Goal: Task Accomplishment & Management: Complete application form

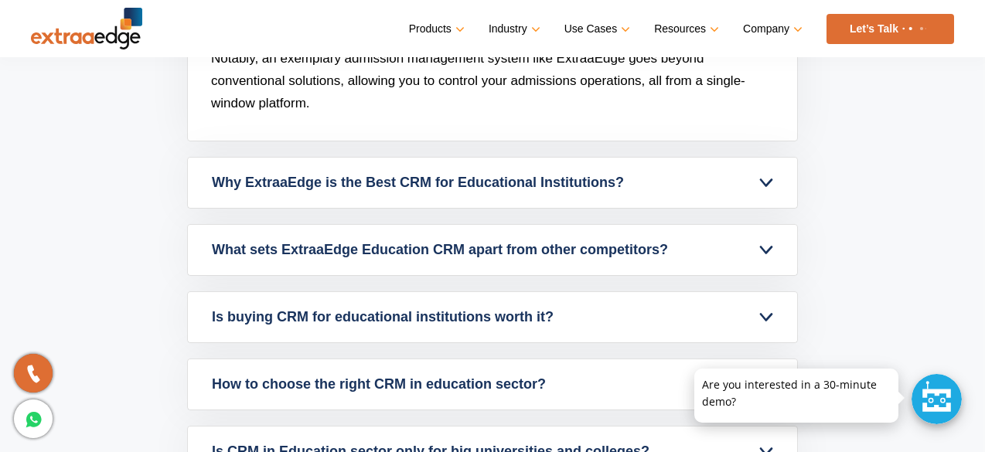
scroll to position [6825, 0]
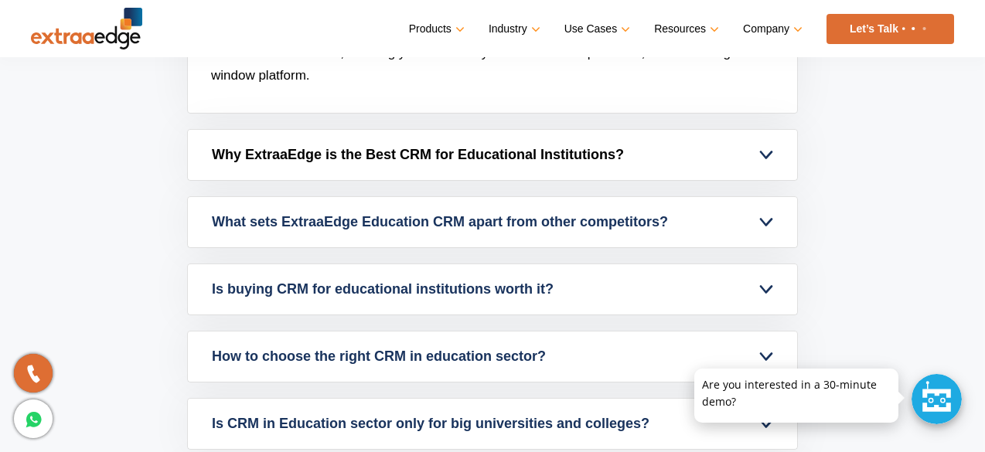
click at [388, 131] on link "Why ExtraaEdge is the Best CRM for Educational Institutions?" at bounding box center [492, 155] width 609 height 50
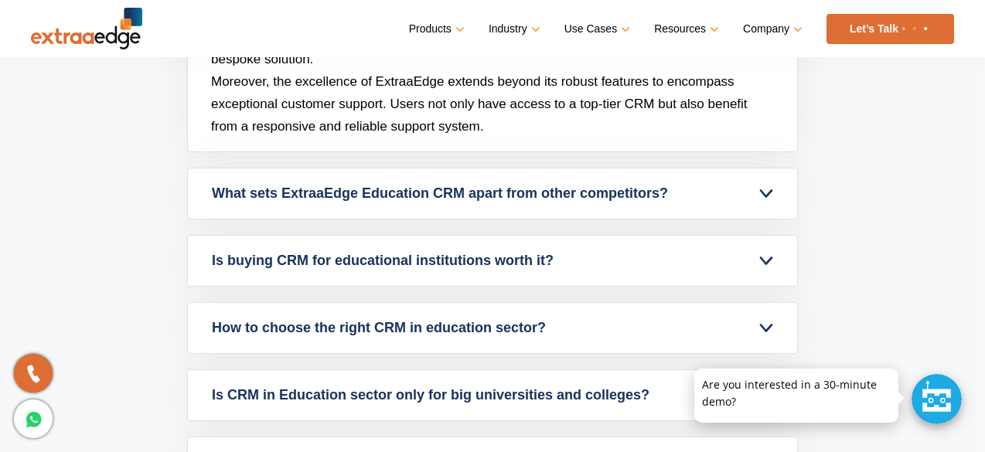
scroll to position [6710, 0]
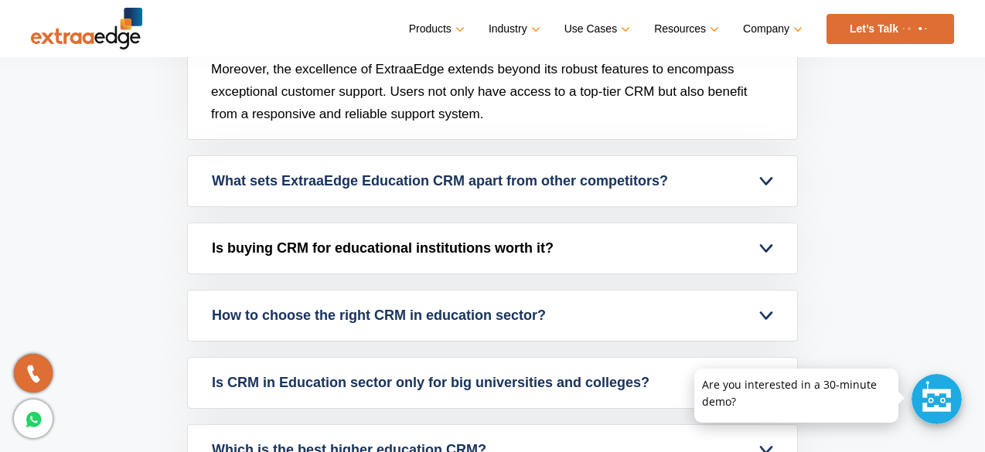
click at [476, 224] on link "Is buying CRM for educational institutions worth it?" at bounding box center [492, 249] width 609 height 50
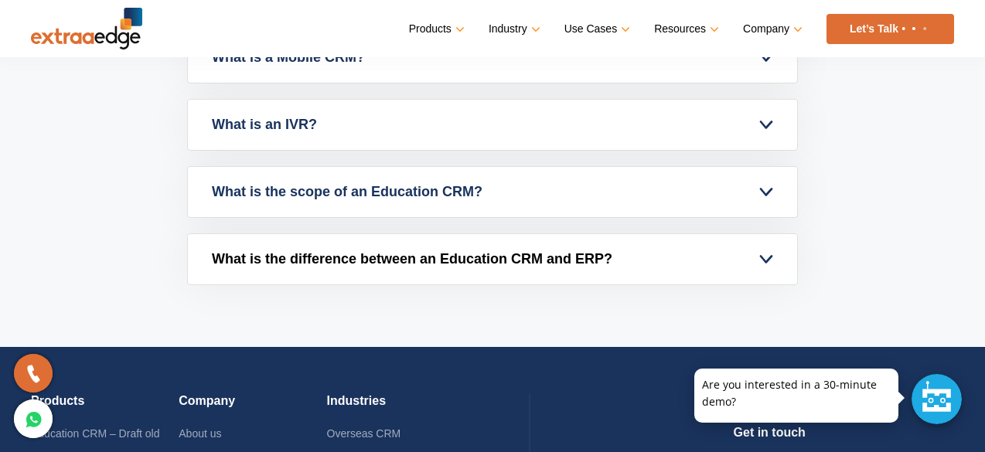
scroll to position [7350, 0]
click at [510, 234] on link "What is the difference between an Education CRM and ERP?" at bounding box center [492, 259] width 609 height 50
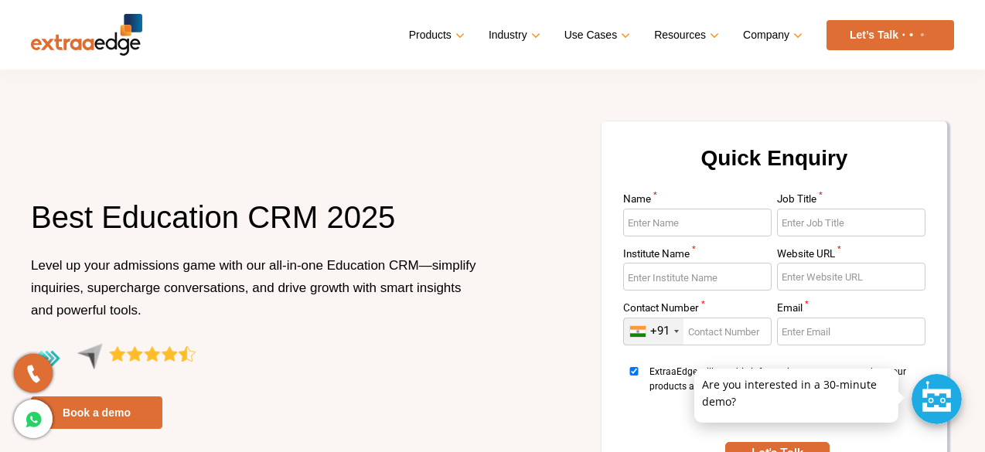
scroll to position [169, 0]
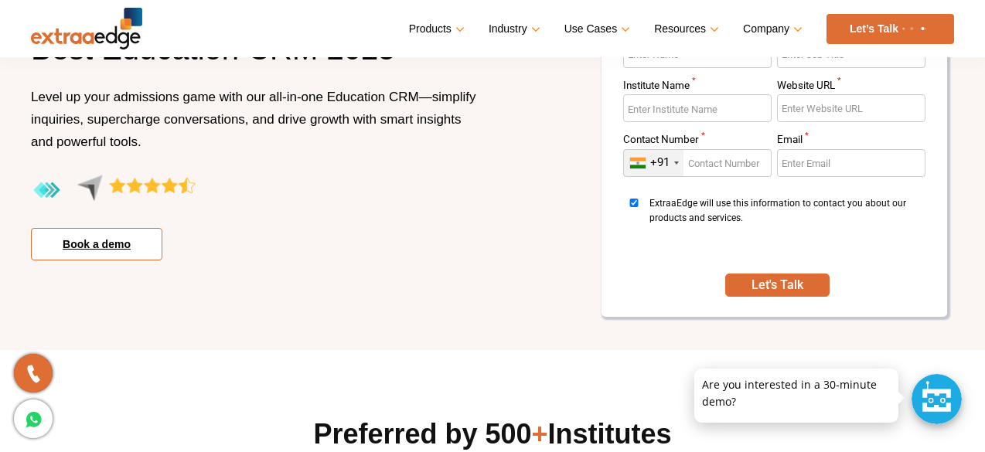
click at [117, 230] on link "Book a demo" at bounding box center [96, 244] width 131 height 32
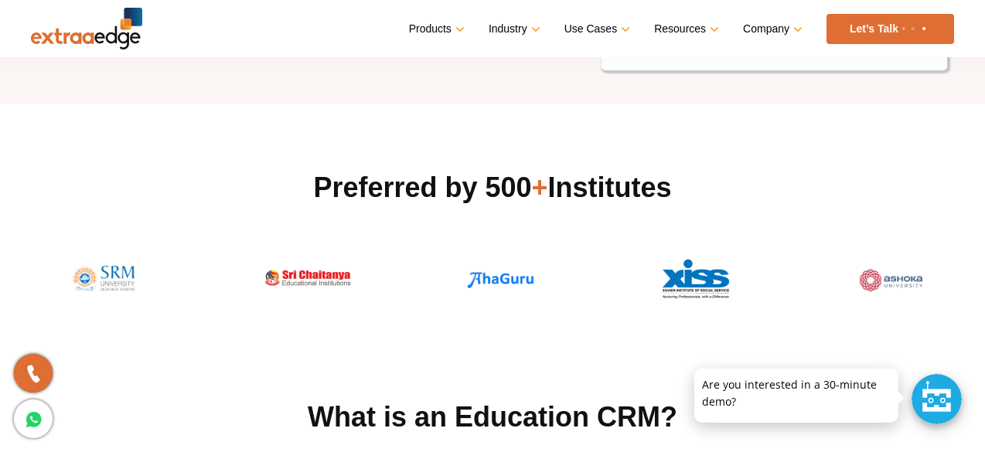
scroll to position [0, 0]
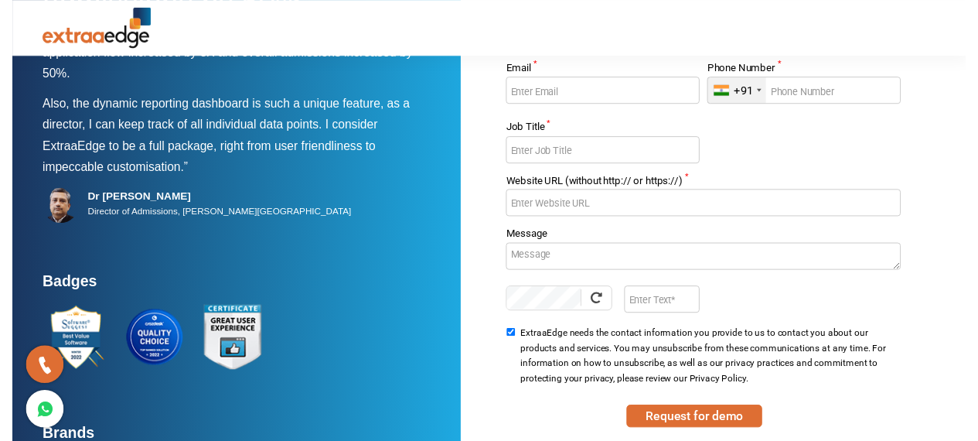
scroll to position [67, 0]
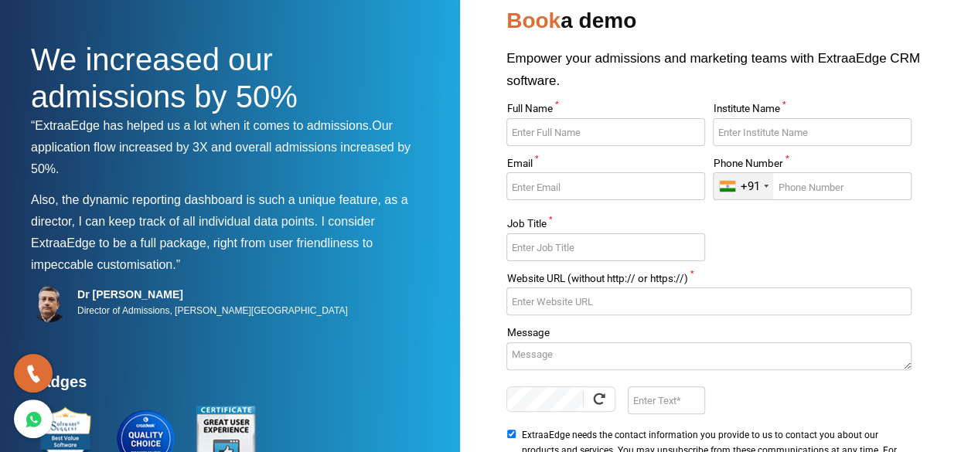
click at [551, 139] on input "Full Name *" at bounding box center [606, 132] width 198 height 28
type input "[PERSON_NAME]"
click at [753, 180] on div "+91" at bounding box center [749, 186] width 19 height 15
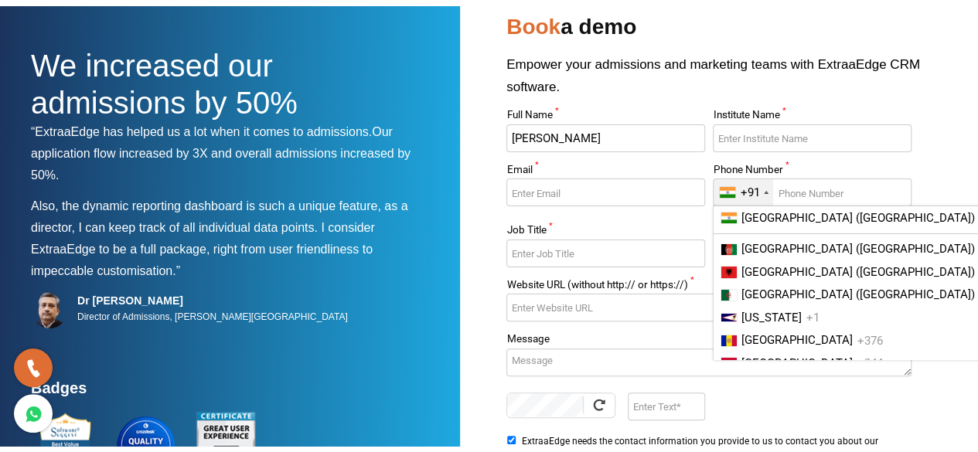
scroll to position [3690, 0]
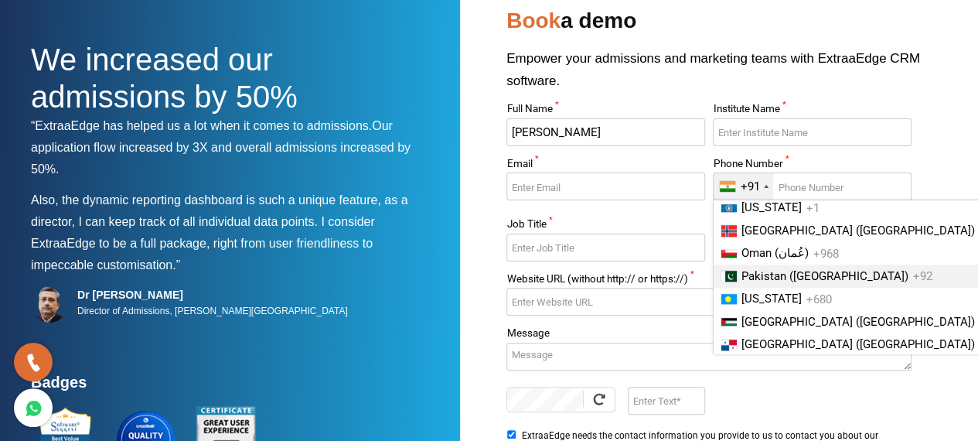
click at [752, 275] on span "Pakistan (‫[GEOGRAPHIC_DATA]‬‎)" at bounding box center [825, 276] width 167 height 14
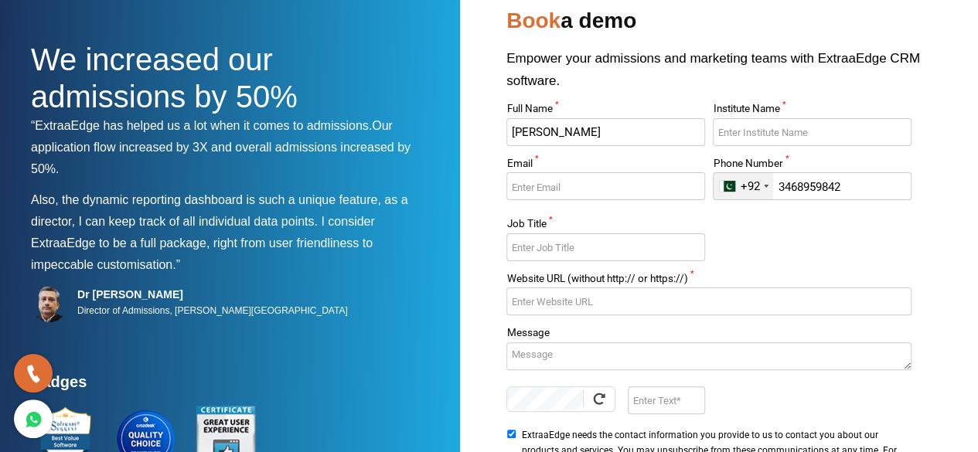
type input "3468959842"
click at [780, 125] on input "Institute Name *" at bounding box center [812, 132] width 198 height 28
type input "Ilc"
click at [561, 188] on input "Email *" at bounding box center [606, 186] width 198 height 28
type input "[EMAIL_ADDRESS][DOMAIN_NAME]"
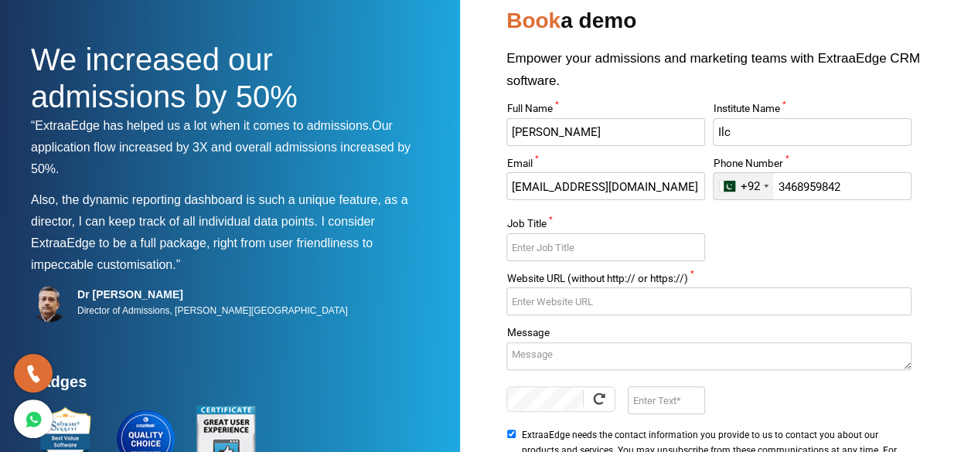
click at [551, 242] on input "Job Title *" at bounding box center [606, 248] width 198 height 28
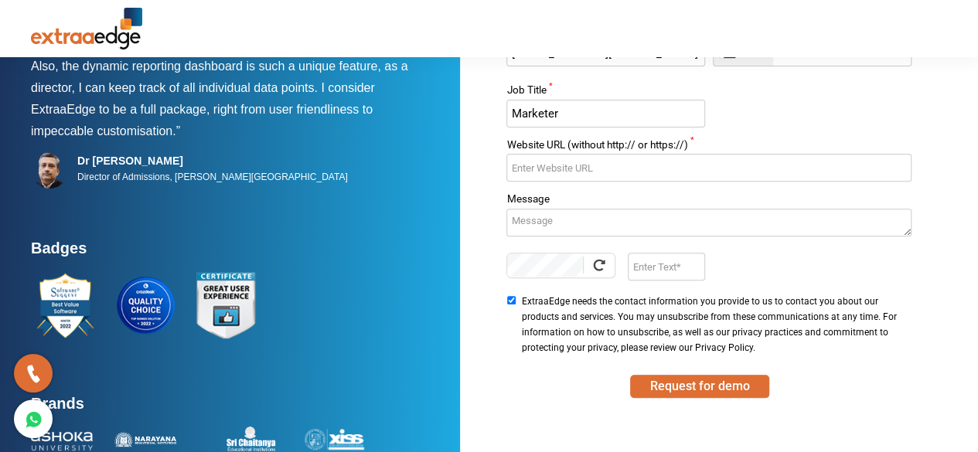
scroll to position [202, 0]
type input "Marketer"
click at [608, 165] on input "Website URL (without http:// or https://) *" at bounding box center [709, 167] width 404 height 28
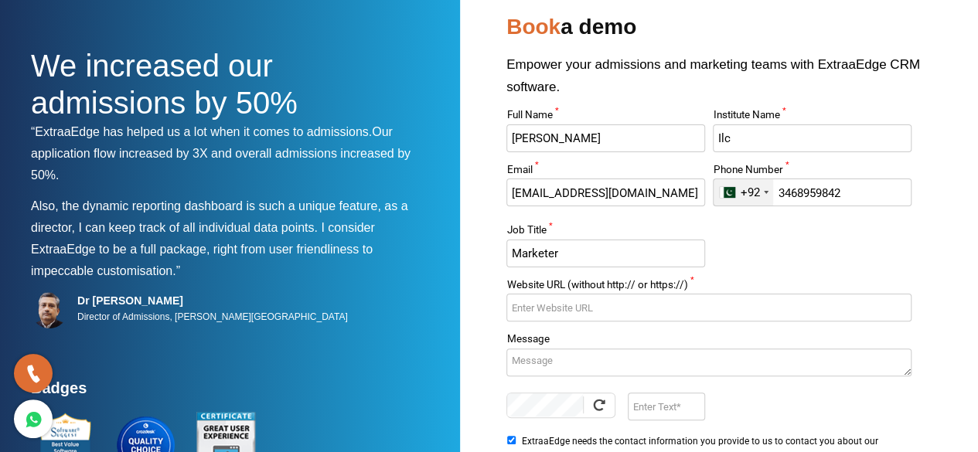
scroll to position [0, 0]
